Goal: Task Accomplishment & Management: Use online tool/utility

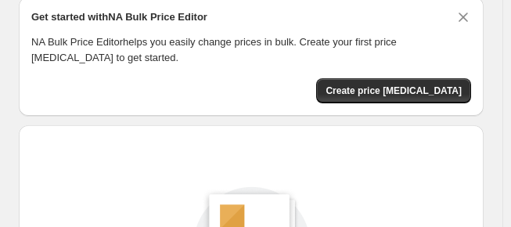
scroll to position [50, 0]
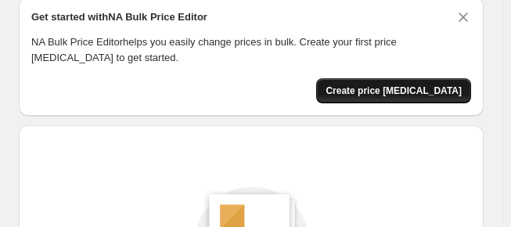
click at [399, 88] on span "Create price change job" at bounding box center [394, 91] width 136 height 13
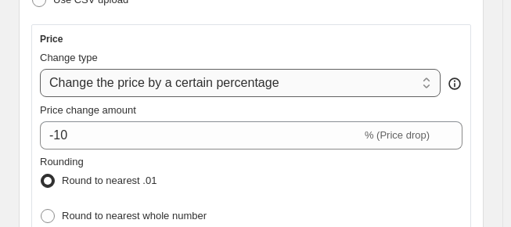
scroll to position [373, 0]
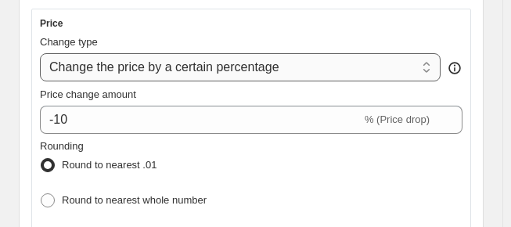
click at [235, 62] on select "Change the price to a certain amount Change the price by a certain amount Chang…" at bounding box center [240, 67] width 401 height 28
select select "by"
click at [40, 53] on select "Change the price to a certain amount Change the price by a certain amount Chang…" at bounding box center [240, 67] width 401 height 28
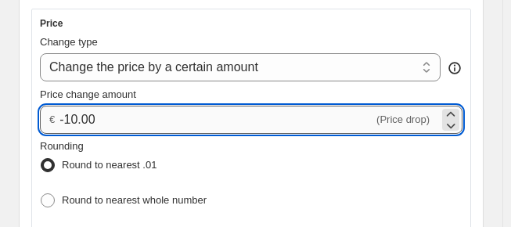
click at [101, 110] on input "-10.00" at bounding box center [216, 120] width 314 height 28
type input "-1"
type input "0"
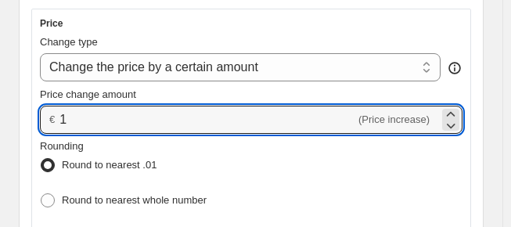
type input "1.00"
click at [222, 167] on div "Rounding Round to nearest .01 Round to nearest whole number End prices in .99 E…" at bounding box center [251, 211] width 423 height 144
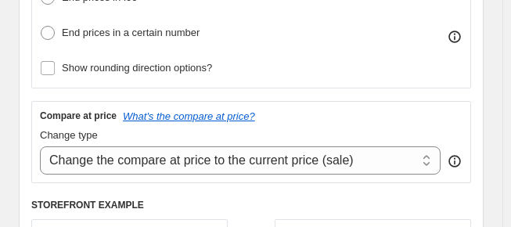
scroll to position [607, 0]
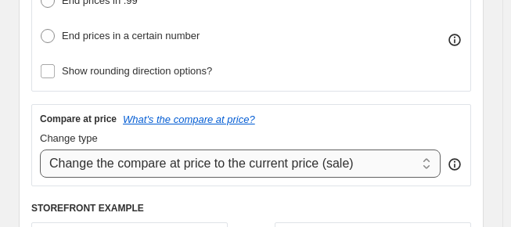
click at [225, 154] on select "Change the compare at price to the current price (sale) Change the compare at p…" at bounding box center [240, 163] width 401 height 28
select select "remove"
click at [40, 149] on select "Change the compare at price to the current price (sale) Change the compare at p…" at bounding box center [240, 163] width 401 height 28
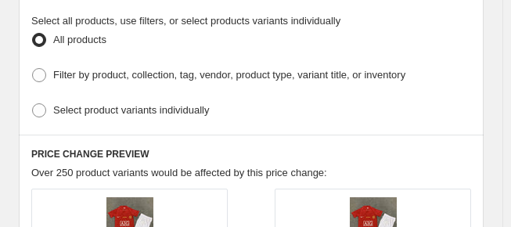
scroll to position [1130, 0]
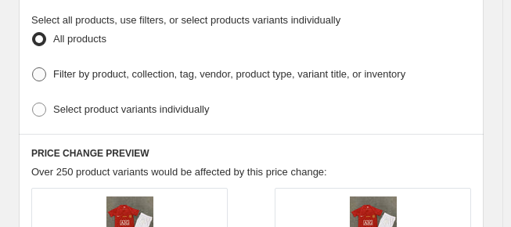
click at [38, 67] on span at bounding box center [39, 74] width 14 height 14
click at [33, 67] on input "Filter by product, collection, tag, vendor, product type, variant title, or inv…" at bounding box center [32, 67] width 1 height 1
radio input "true"
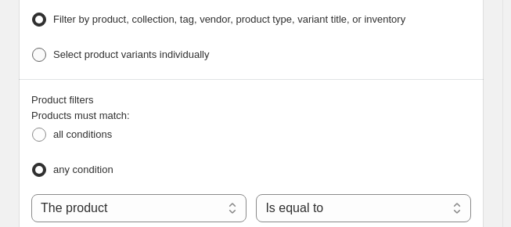
click at [44, 48] on span at bounding box center [39, 55] width 14 height 14
click at [33, 48] on input "Select product variants individually" at bounding box center [32, 48] width 1 height 1
radio input "true"
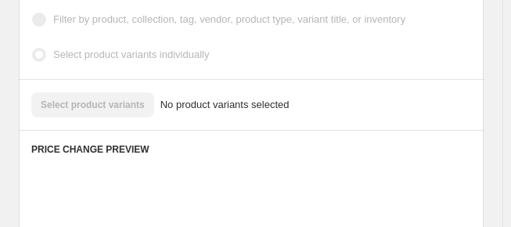
scroll to position [1185, 0]
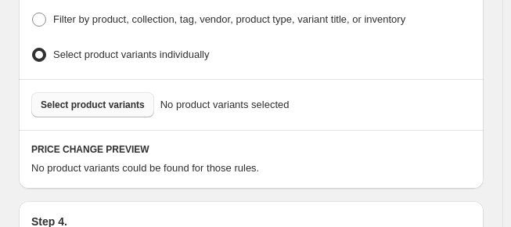
click at [132, 99] on span "Select product variants" at bounding box center [93, 105] width 104 height 13
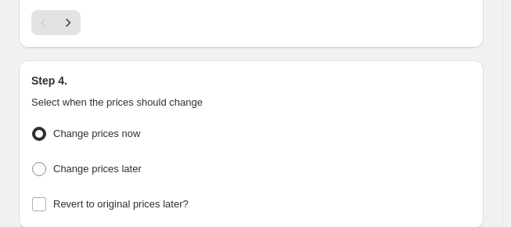
scroll to position [2038, 0]
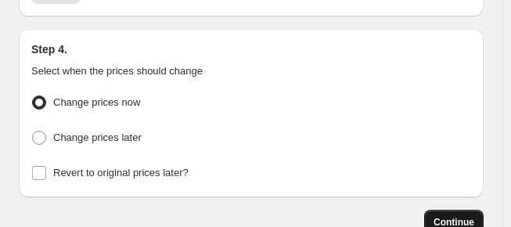
click at [452, 216] on span "Continue" at bounding box center [454, 222] width 41 height 13
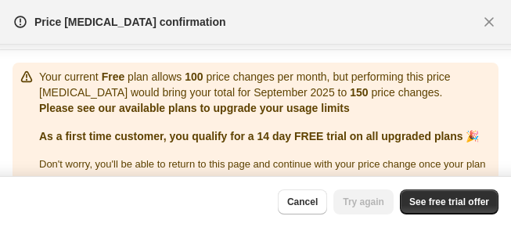
scroll to position [277, 0]
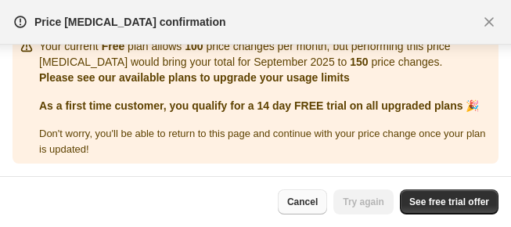
click at [307, 201] on span "Cancel" at bounding box center [302, 202] width 31 height 13
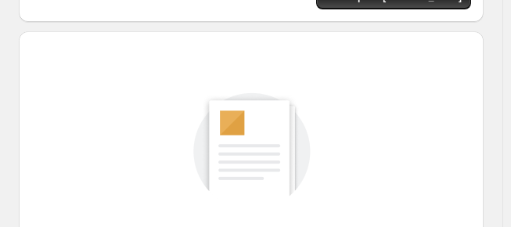
scroll to position [368, 0]
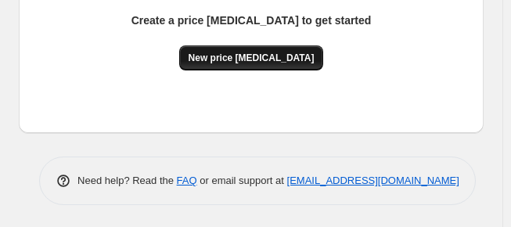
click at [288, 63] on button "New price [MEDICAL_DATA]" at bounding box center [251, 57] width 145 height 25
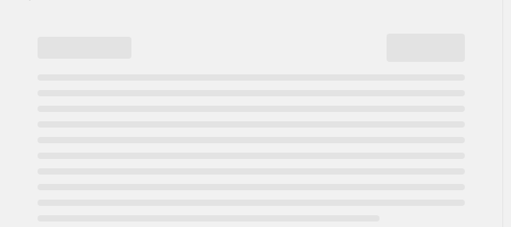
scroll to position [368, 0]
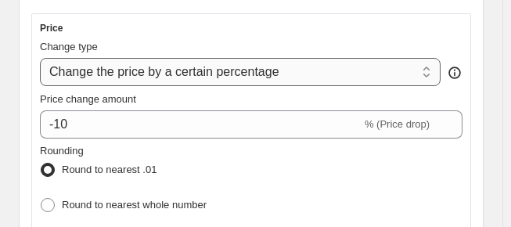
click at [142, 77] on select "Change the price to a certain amount Change the price by a certain amount Chang…" at bounding box center [240, 72] width 401 height 28
select select "by"
click at [40, 58] on select "Change the price to a certain amount Change the price by a certain amount Chang…" at bounding box center [240, 72] width 401 height 28
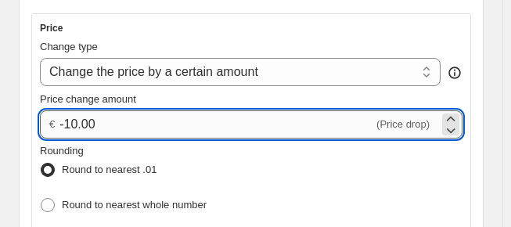
click at [110, 125] on input "-10.00" at bounding box center [216, 124] width 314 height 28
type input "-1"
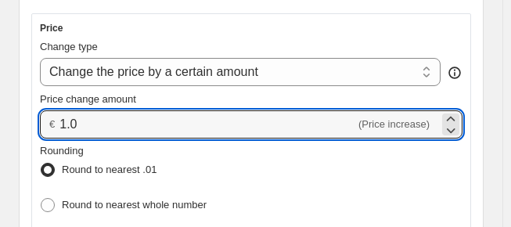
type input "1.00"
click at [234, 193] on div "Rounding Round to nearest .01 Round to nearest whole number End prices in .99 E…" at bounding box center [251, 215] width 423 height 144
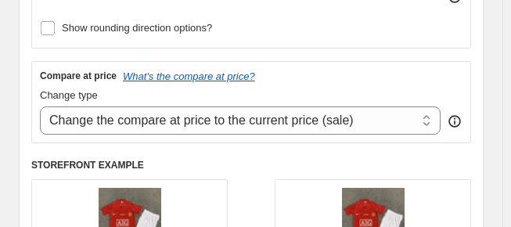
scroll to position [657, 0]
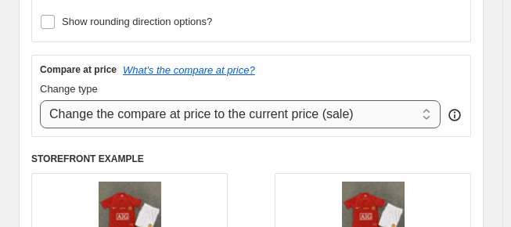
click at [207, 117] on select "Change the compare at price to the current price (sale) Change the compare at p…" at bounding box center [240, 114] width 401 height 28
select select "remove"
click at [40, 100] on select "Change the compare at price to the current price (sale) Change the compare at p…" at bounding box center [240, 114] width 401 height 28
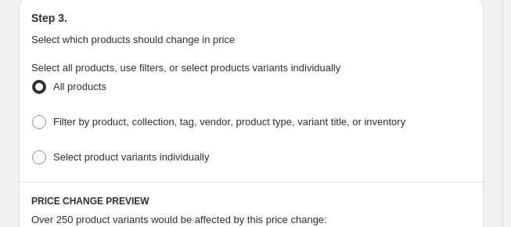
scroll to position [1085, 0]
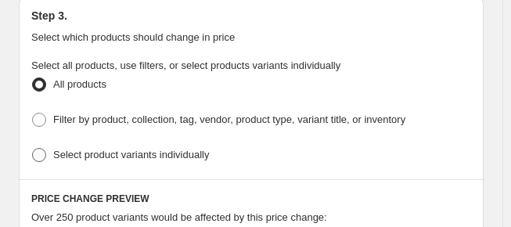
click at [41, 148] on span at bounding box center [39, 155] width 14 height 14
click at [33, 148] on input "Select product variants individually" at bounding box center [32, 148] width 1 height 1
radio input "true"
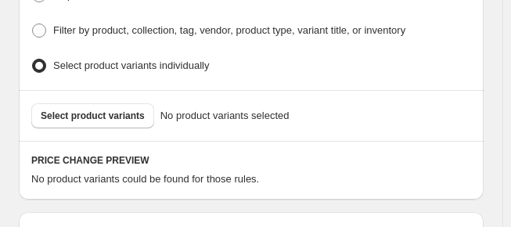
scroll to position [1174, 0]
click at [101, 110] on span "Select product variants" at bounding box center [93, 116] width 104 height 13
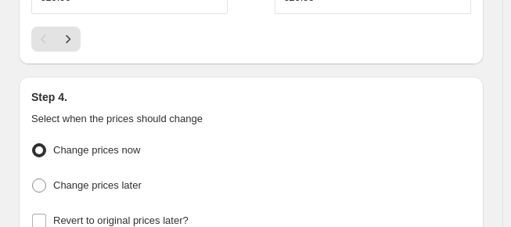
scroll to position [2048, 0]
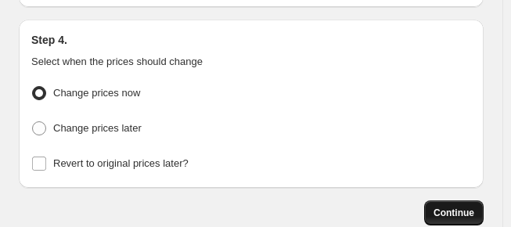
click at [455, 200] on button "Continue" at bounding box center [453, 212] width 59 height 25
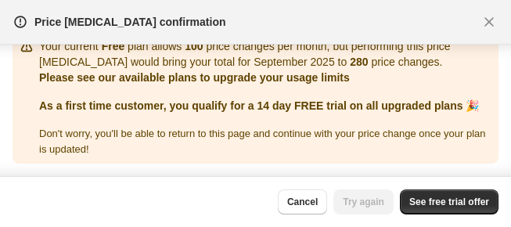
scroll to position [277, 0]
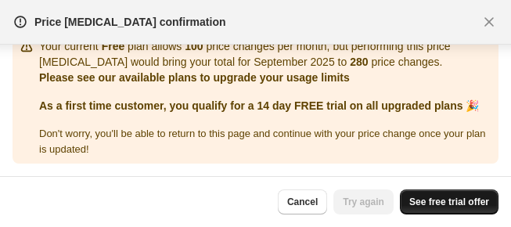
click at [420, 201] on span "See free trial offer" at bounding box center [449, 202] width 80 height 13
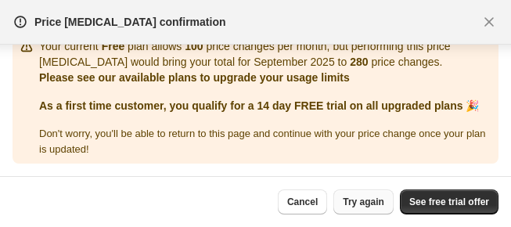
click at [350, 196] on span "Try again" at bounding box center [363, 202] width 41 height 13
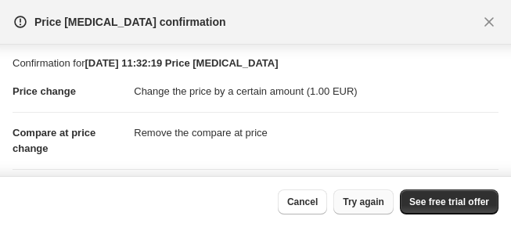
scroll to position [0, 0]
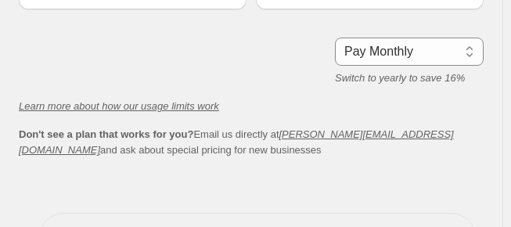
scroll to position [517, 0]
